Goal: Task Accomplishment & Management: Manage account settings

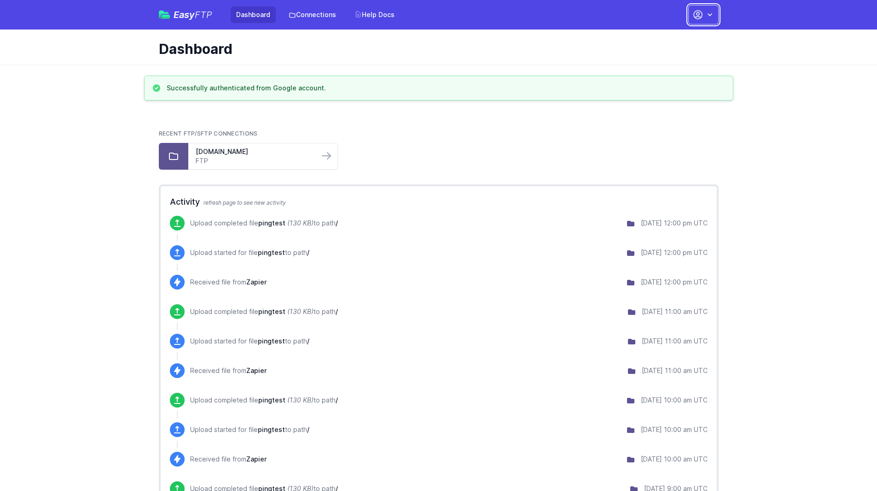
click at [704, 19] on button "button" at bounding box center [704, 14] width 30 height 19
click at [659, 40] on link "Account Settings" at bounding box center [675, 38] width 88 height 17
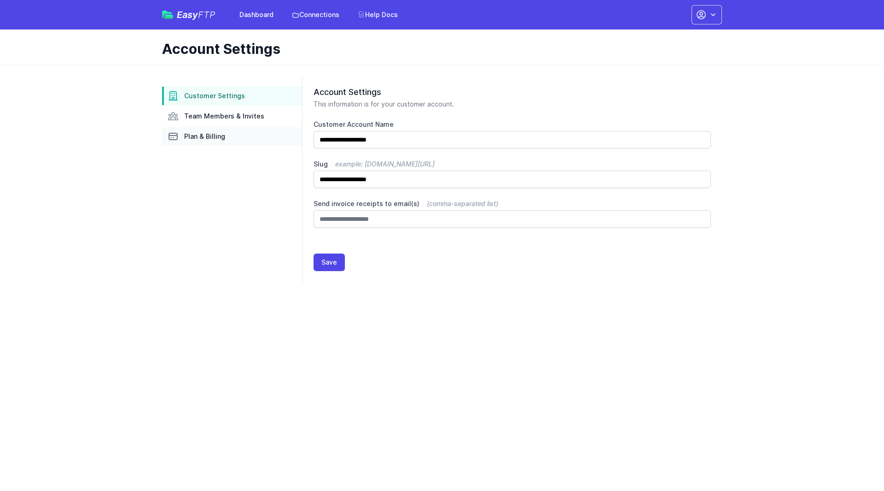
click at [210, 137] on span "Plan & Billing" at bounding box center [204, 136] width 41 height 9
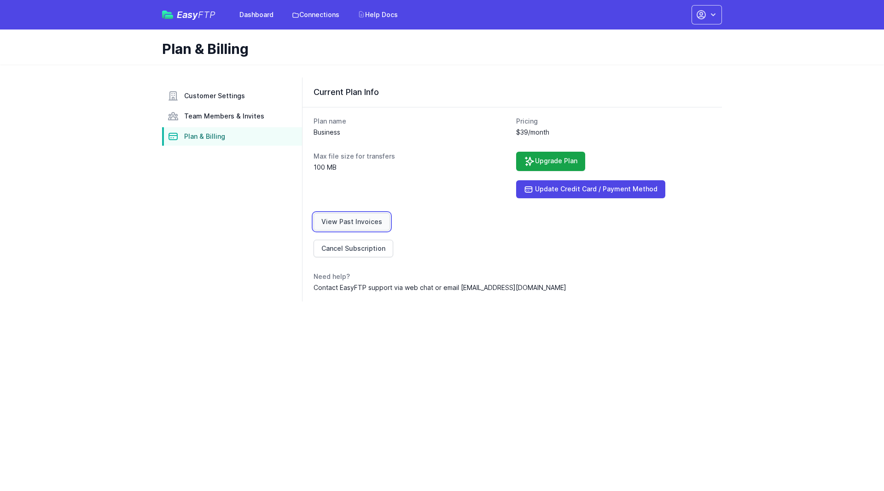
click at [367, 221] on link "View Past Invoices" at bounding box center [352, 222] width 76 height 18
